Goal: Information Seeking & Learning: Learn about a topic

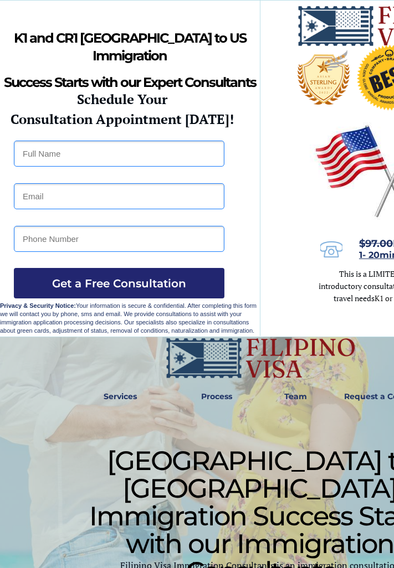
click at [291, 214] on div at bounding box center [260, 169] width 520 height 336
click at [153, 153] on input "text" at bounding box center [119, 154] width 210 height 26
type input "[PERSON_NAME]"
click at [144, 200] on input "email" at bounding box center [119, 196] width 210 height 26
type input "[EMAIL_ADDRESS][DOMAIN_NAME]"
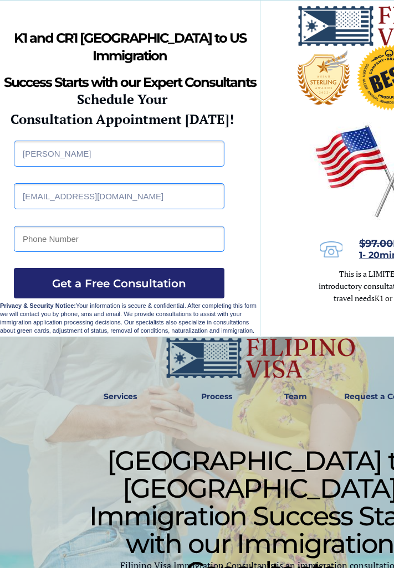
click at [149, 242] on input "tel" at bounding box center [119, 239] width 210 height 26
type input "09213205260"
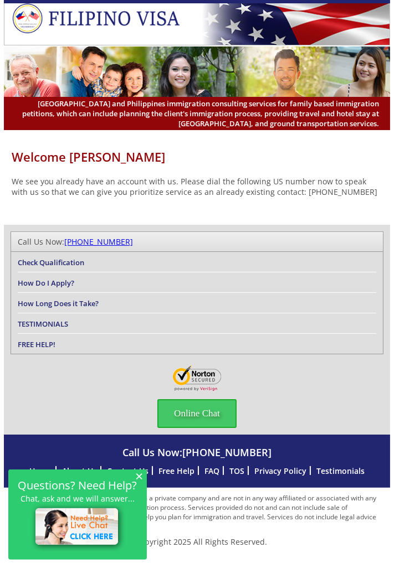
click at [93, 272] on li "Check Qualification" at bounding box center [197, 262] width 358 height 20
click at [75, 267] on link "Check Qualification" at bounding box center [51, 262] width 66 height 10
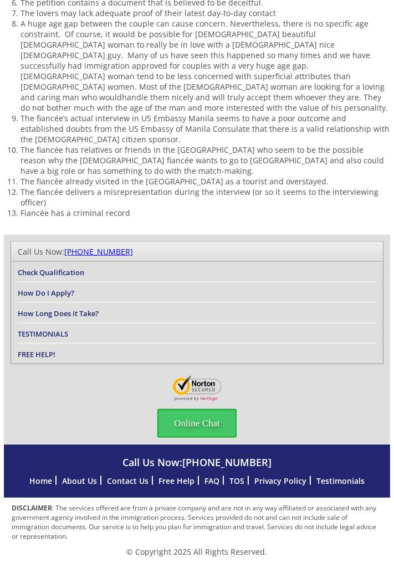
scroll to position [1246, 0]
click at [79, 303] on li "How Do I Apply?" at bounding box center [197, 292] width 358 height 20
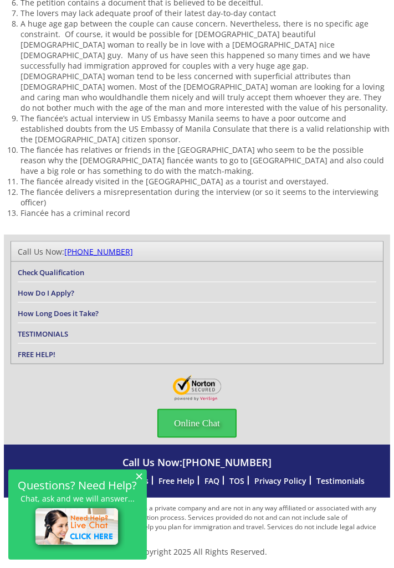
click at [65, 298] on link "How Do I Apply?" at bounding box center [46, 293] width 56 height 10
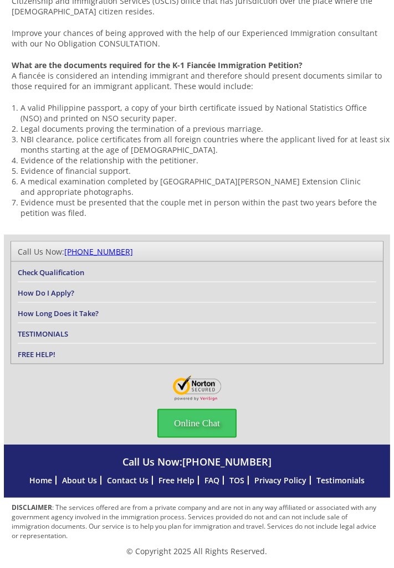
scroll to position [1575, 0]
click at [117, 323] on li "How Long Does it Take?" at bounding box center [197, 313] width 358 height 20
click at [89, 318] on link "How Long Does it Take?" at bounding box center [58, 313] width 81 height 10
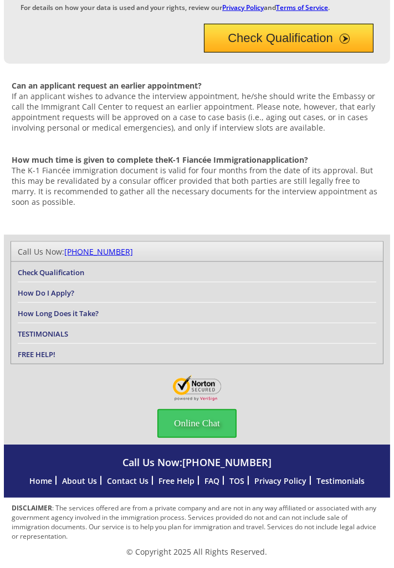
scroll to position [918, 0]
